Goal: Find specific page/section: Find specific page/section

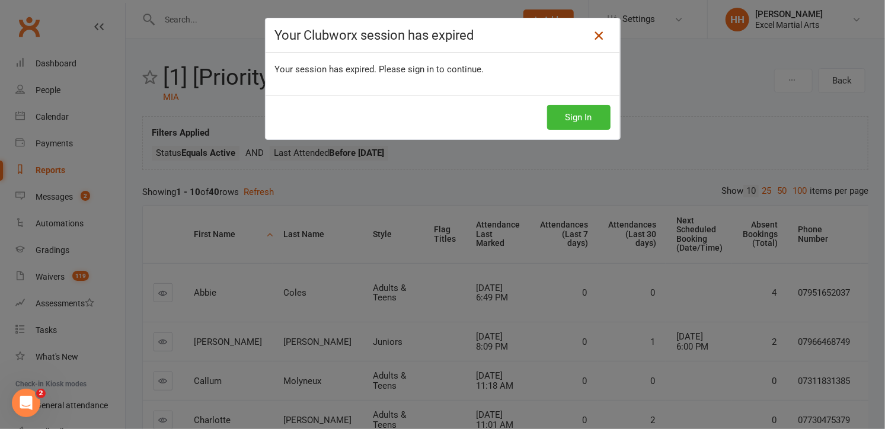
click at [592, 36] on icon at bounding box center [599, 35] width 14 height 14
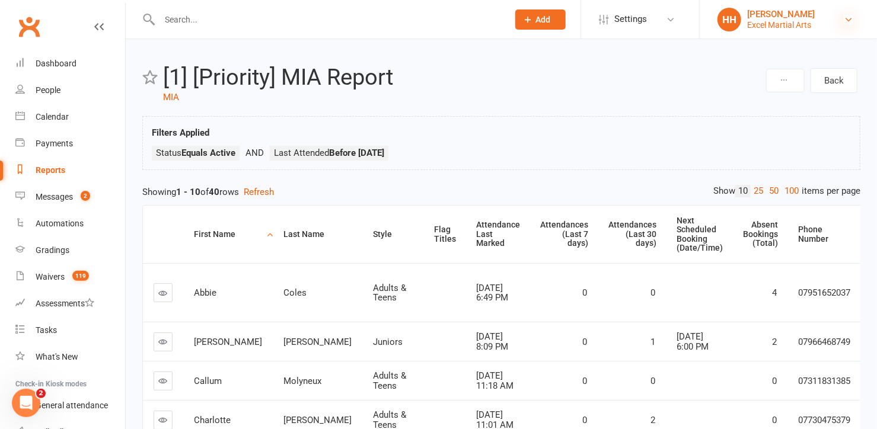
click at [845, 17] on icon at bounding box center [848, 19] width 9 height 9
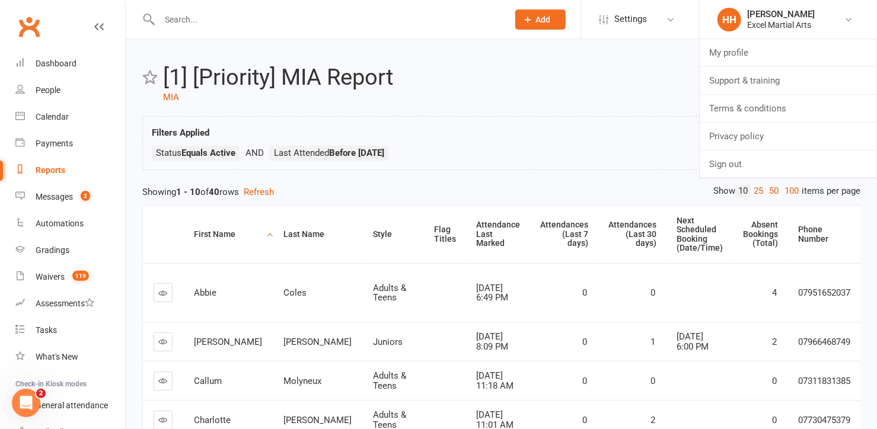
drag, startPoint x: 864, startPoint y: 1, endPoint x: 582, endPoint y: 76, distance: 292.7
click at [582, 76] on h2 "[1] [Priority] MIA Report" at bounding box center [463, 77] width 600 height 25
click at [270, 186] on button "Refresh" at bounding box center [259, 192] width 30 height 14
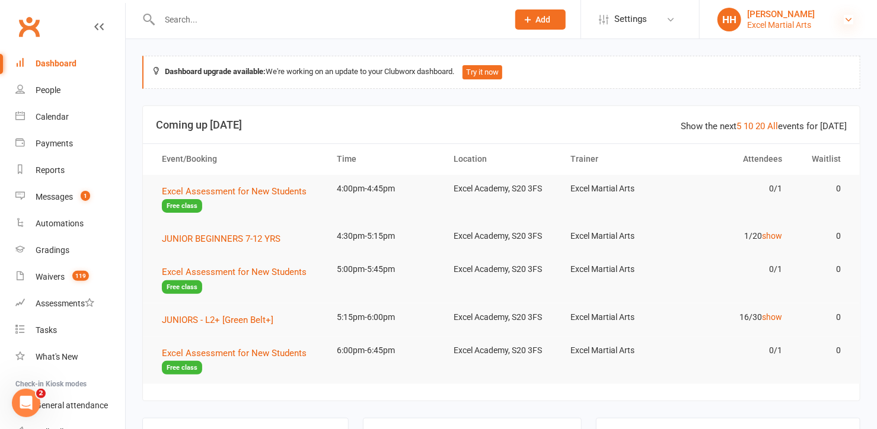
click at [847, 17] on icon at bounding box center [848, 19] width 9 height 9
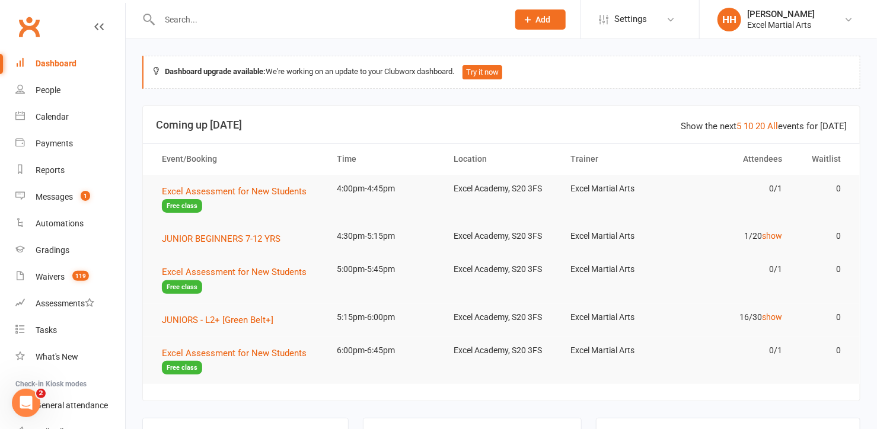
click at [416, 21] on input "text" at bounding box center [328, 19] width 344 height 17
click at [49, 167] on div "Reports" at bounding box center [50, 169] width 29 height 9
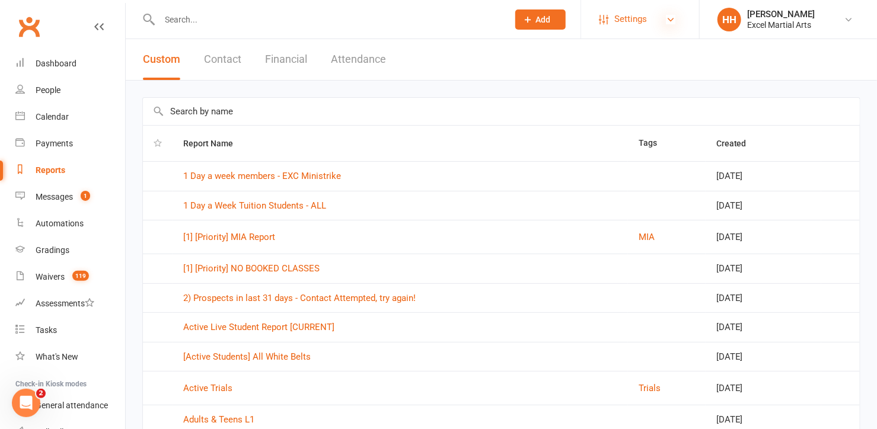
click at [670, 20] on icon at bounding box center [670, 19] width 9 height 9
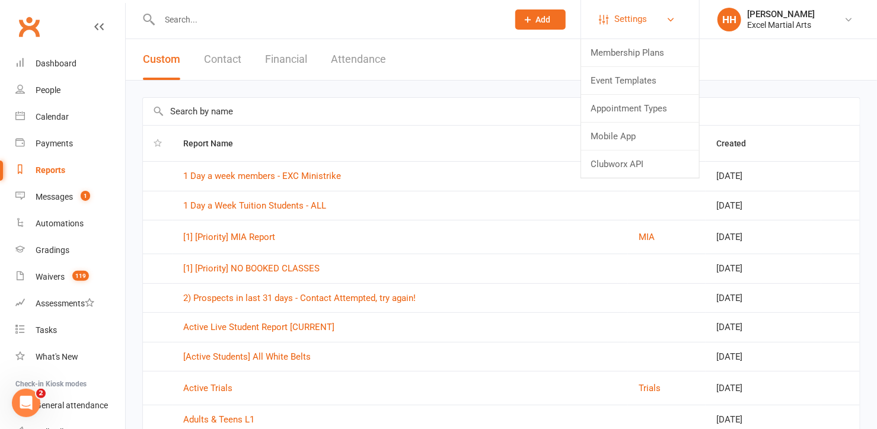
click at [608, 18] on link "Settings" at bounding box center [640, 19] width 82 height 27
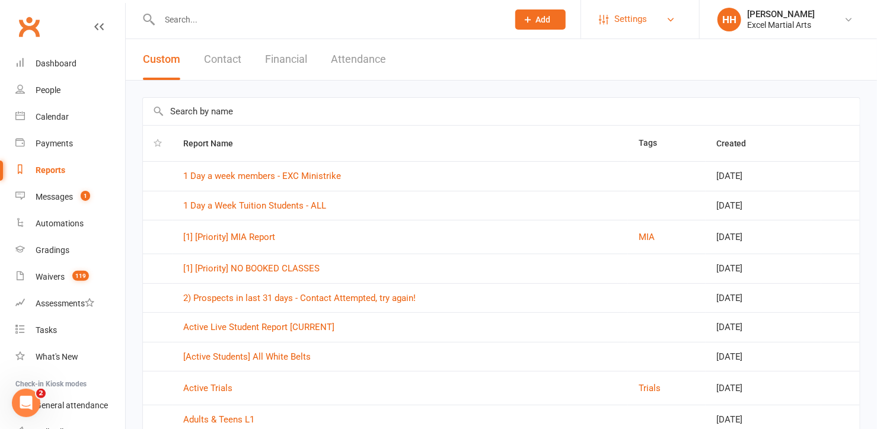
click at [608, 18] on link "Settings" at bounding box center [640, 19] width 82 height 27
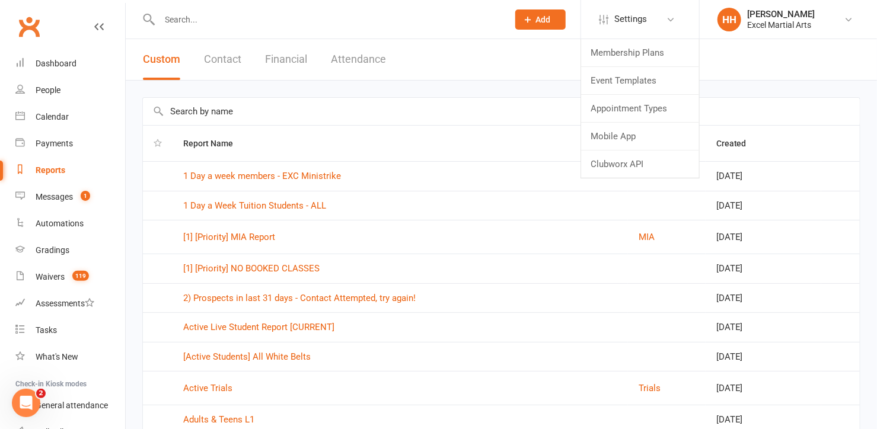
click at [760, 56] on header "Custom Contact Financial Attendance" at bounding box center [501, 60] width 751 height 42
